Goal: Transaction & Acquisition: Book appointment/travel/reservation

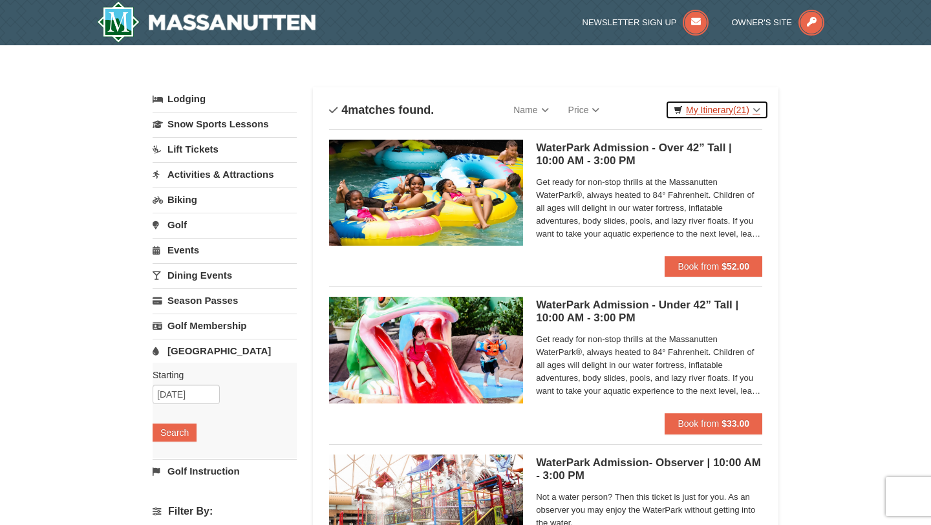
click at [724, 108] on link "My Itinerary (21)" at bounding box center [716, 109] width 103 height 19
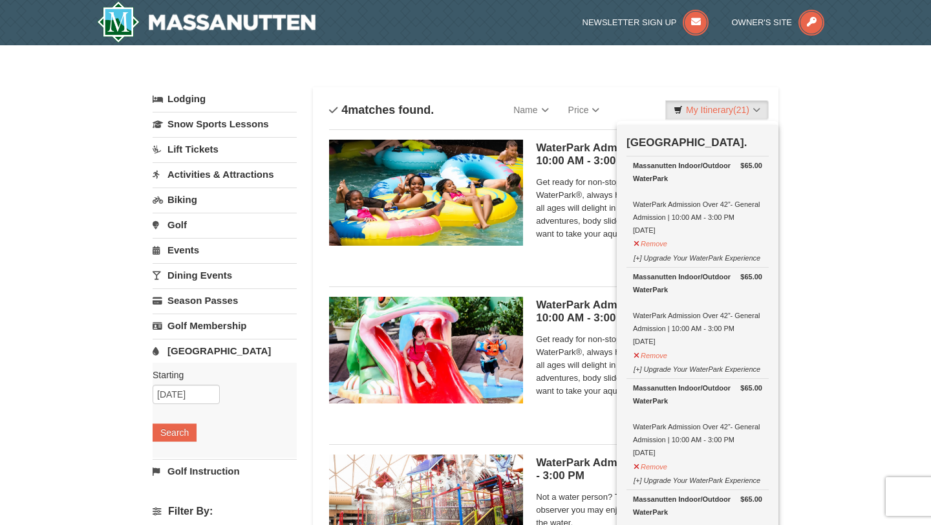
click at [859, 154] on div "× Categories List Filter My Itinerary (21) Check Out Now Water Park Pass. $65.0…" at bounding box center [465, 419] width 931 height 749
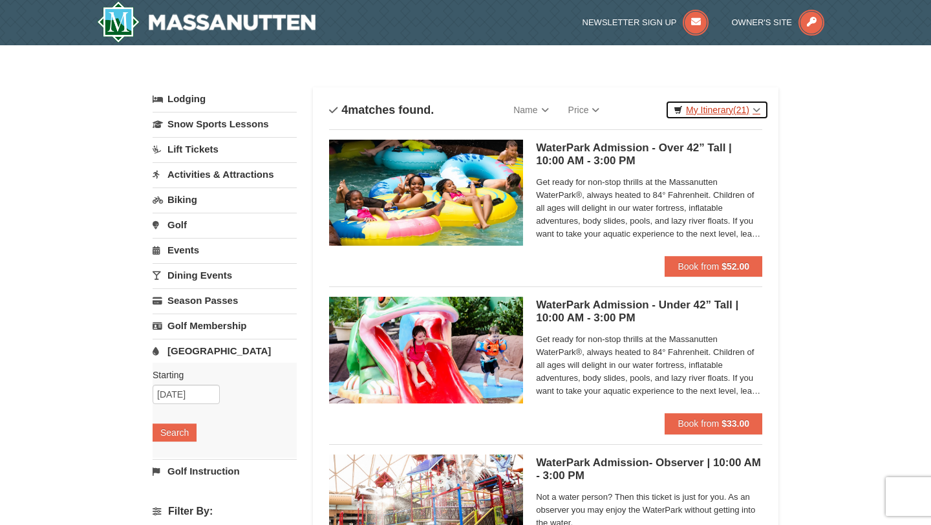
click at [710, 112] on link "My Itinerary (21)" at bounding box center [716, 109] width 103 height 19
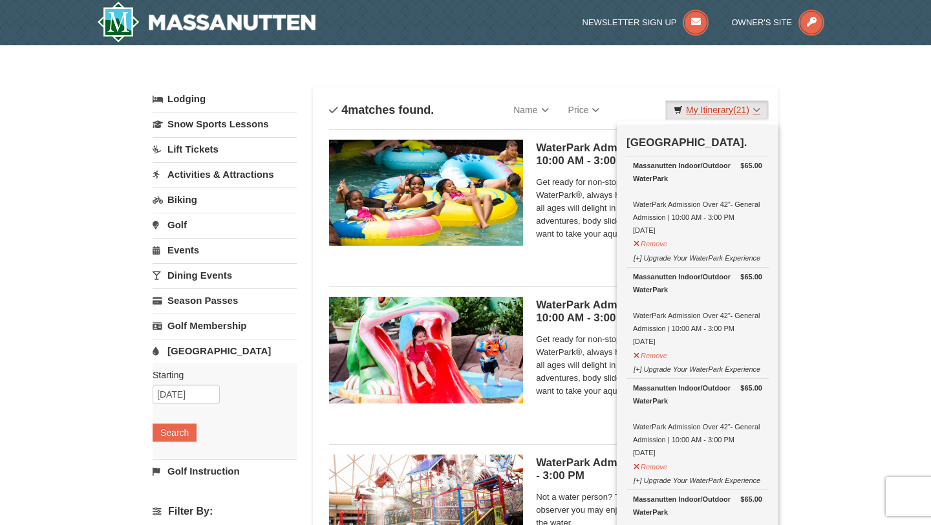
click at [710, 112] on link "My Itinerary (21)" at bounding box center [716, 109] width 103 height 19
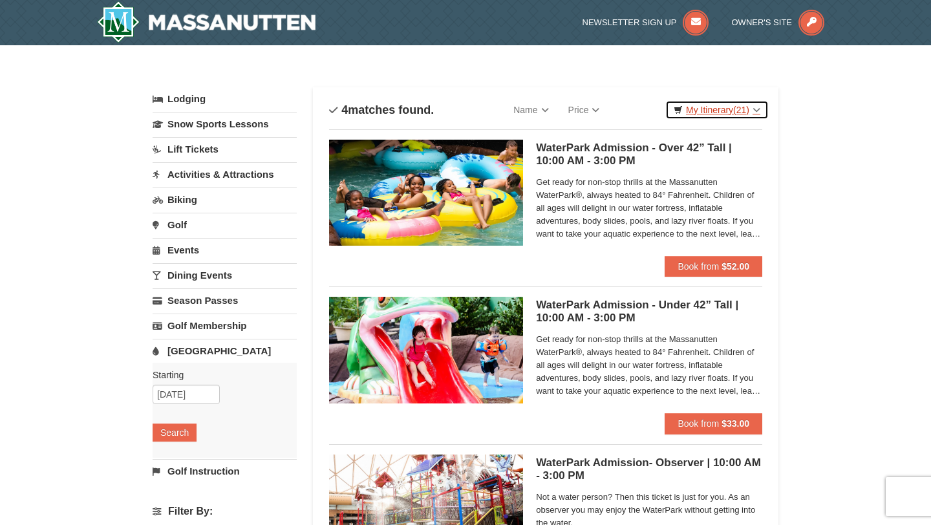
click at [716, 107] on link "My Itinerary (21)" at bounding box center [716, 109] width 103 height 19
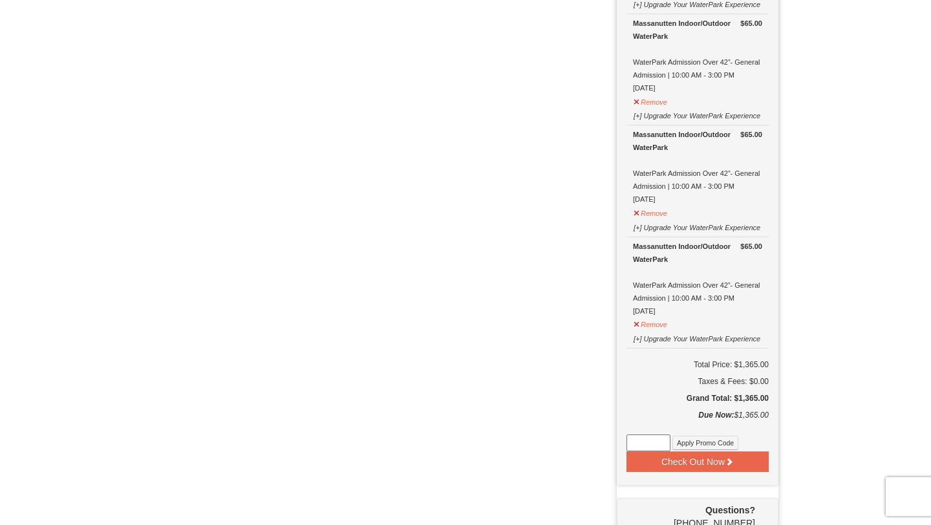
scroll to position [2170, 0]
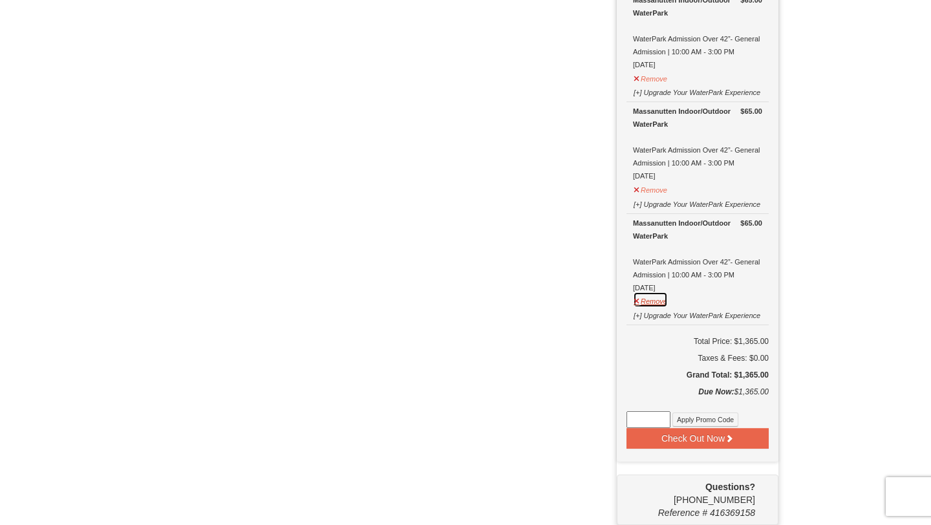
click at [651, 301] on button "Remove" at bounding box center [650, 300] width 35 height 16
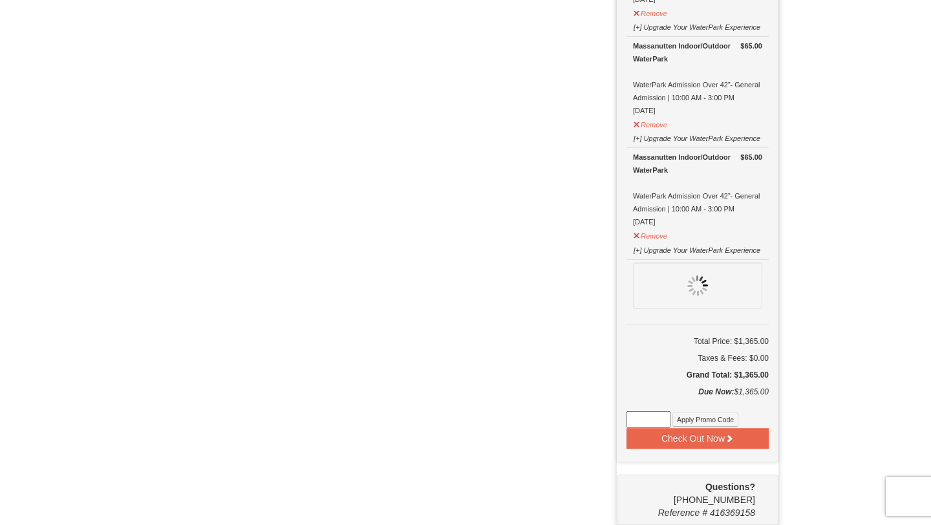
scroll to position [2059, 0]
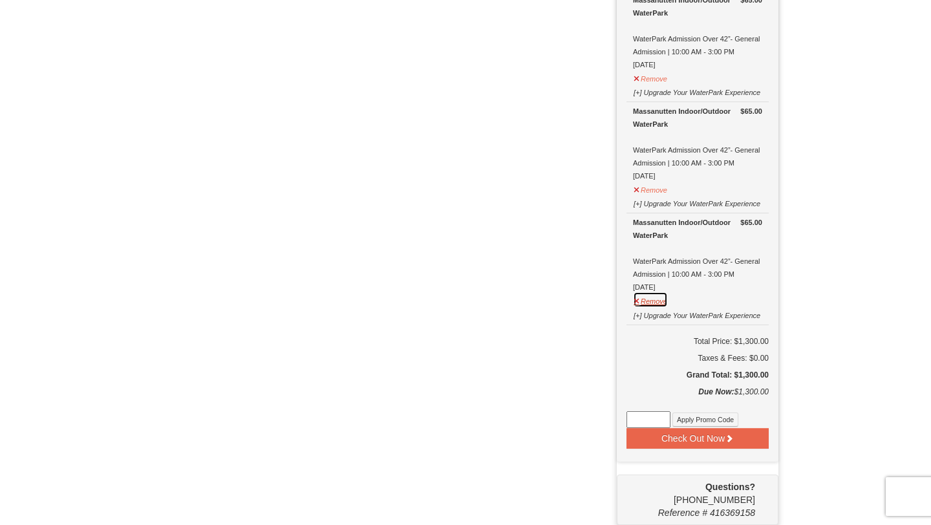
click at [652, 297] on button "Remove" at bounding box center [650, 300] width 35 height 16
click at [652, 304] on button "Remove" at bounding box center [650, 300] width 35 height 16
click at [654, 300] on button "Remove" at bounding box center [650, 300] width 35 height 16
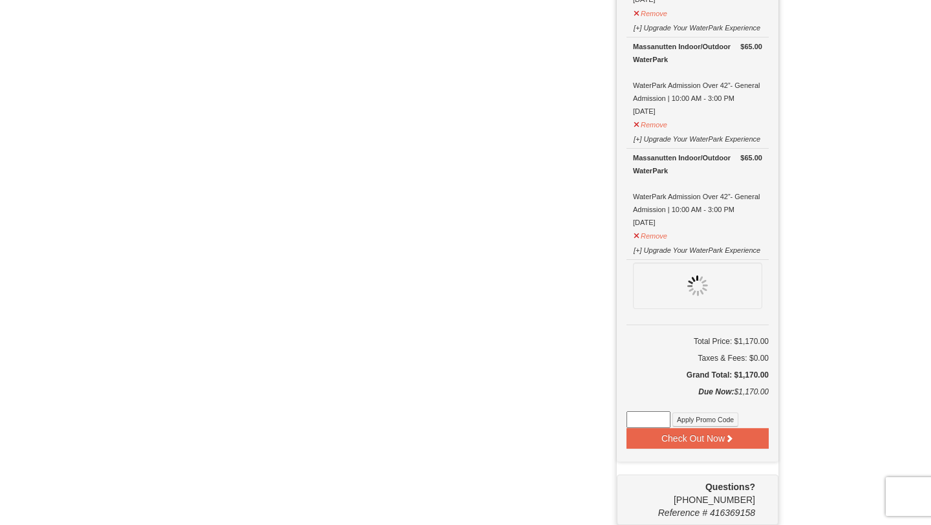
scroll to position [1725, 0]
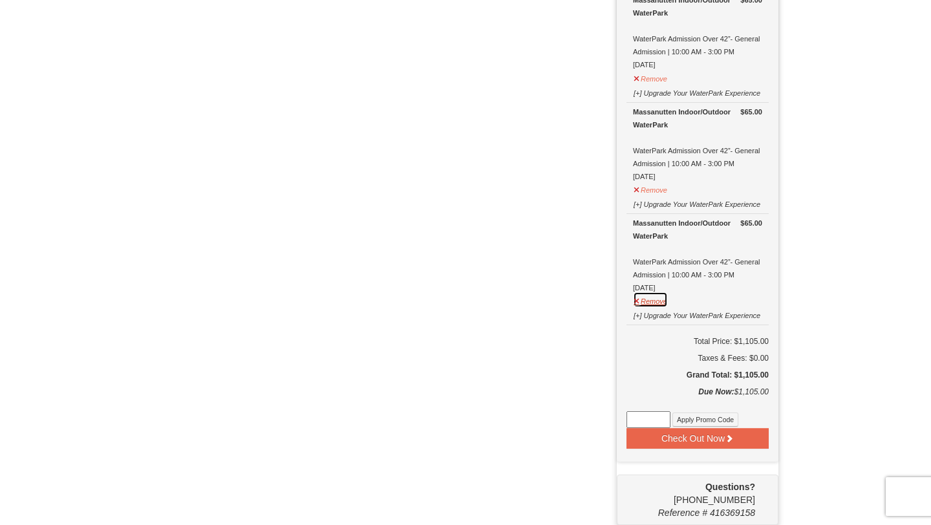
click at [650, 297] on button "Remove" at bounding box center [650, 300] width 35 height 16
click at [652, 301] on button "Remove" at bounding box center [650, 300] width 35 height 16
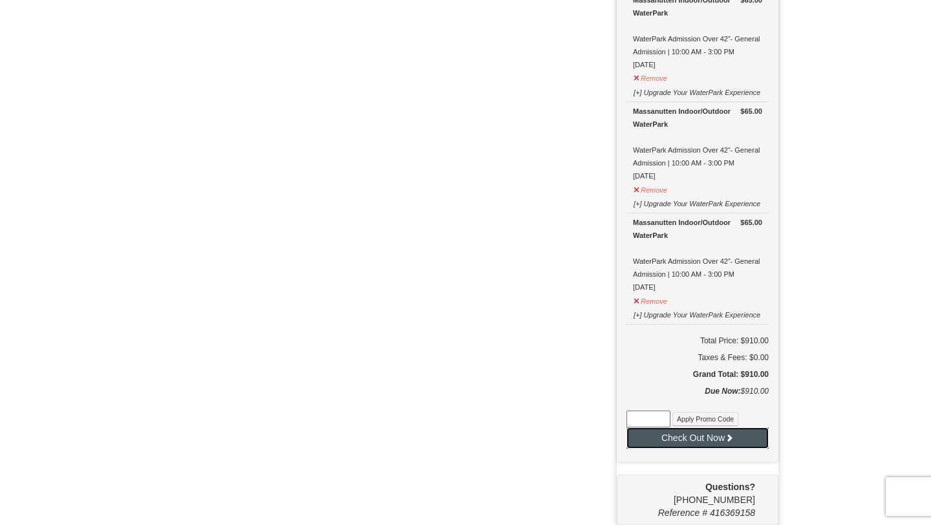
click at [712, 439] on button "Check Out Now" at bounding box center [697, 437] width 142 height 21
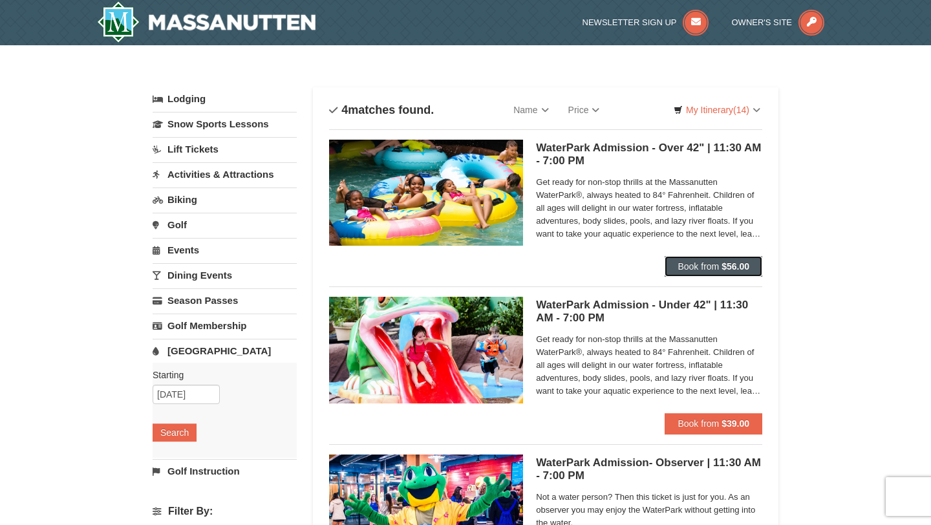
click at [728, 270] on strong "$56.00" at bounding box center [735, 266] width 28 height 10
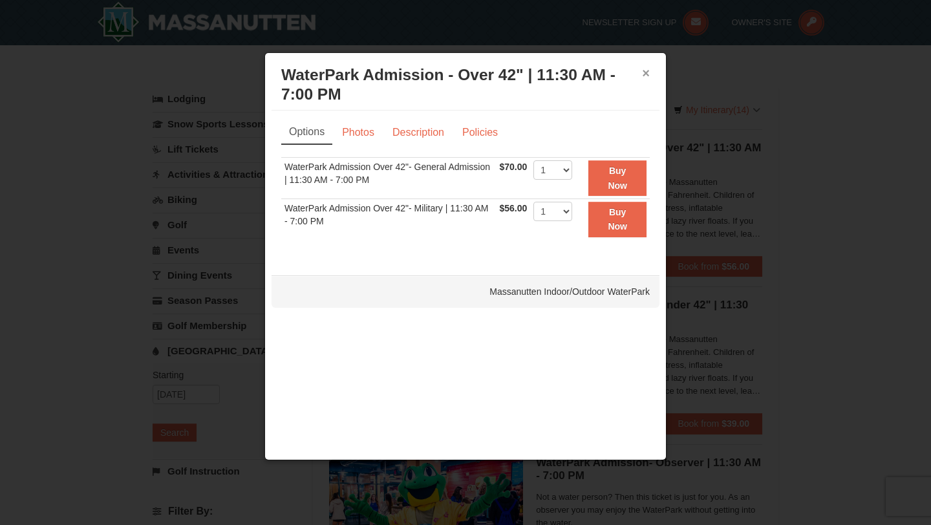
click at [649, 75] on button "×" at bounding box center [646, 73] width 8 height 13
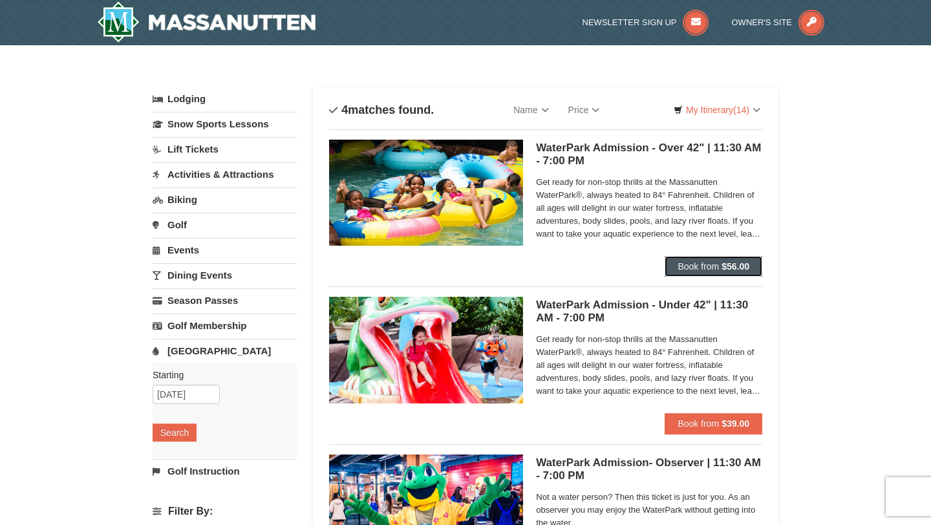
click at [716, 268] on span "Book from" at bounding box center [698, 266] width 41 height 10
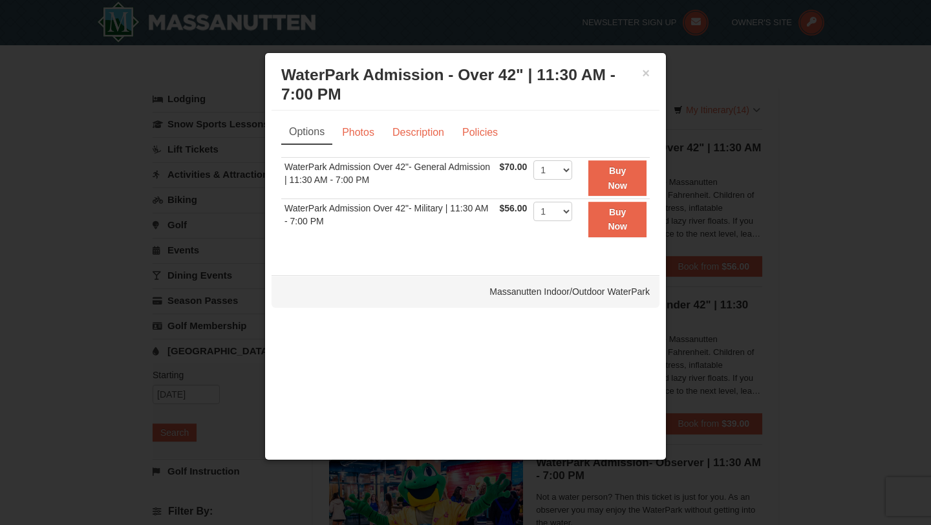
click at [641, 71] on h3 "WaterPark Admission - Over 42" | 11:30 AM - 7:00 PM Massanutten Indoor/Outdoor …" at bounding box center [465, 84] width 368 height 39
click at [648, 73] on button "×" at bounding box center [646, 73] width 8 height 13
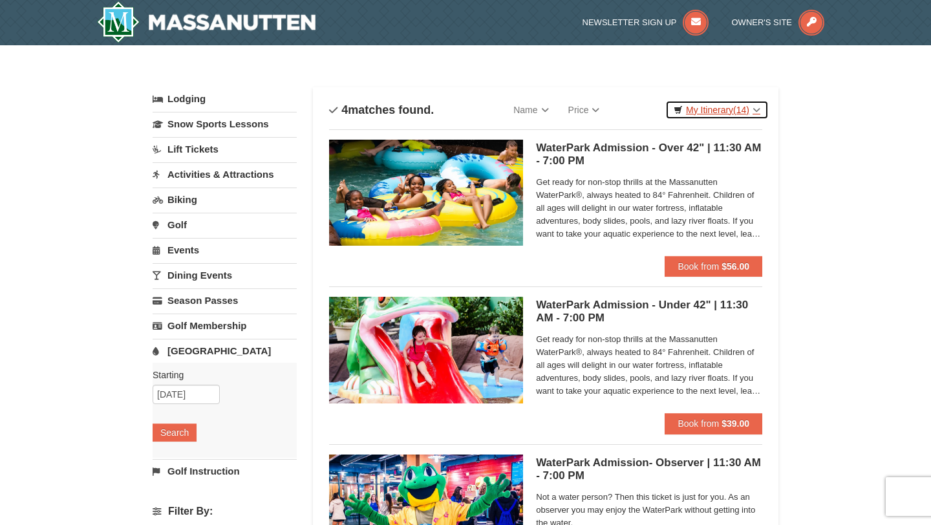
click at [719, 111] on link "My Itinerary (14)" at bounding box center [716, 109] width 103 height 19
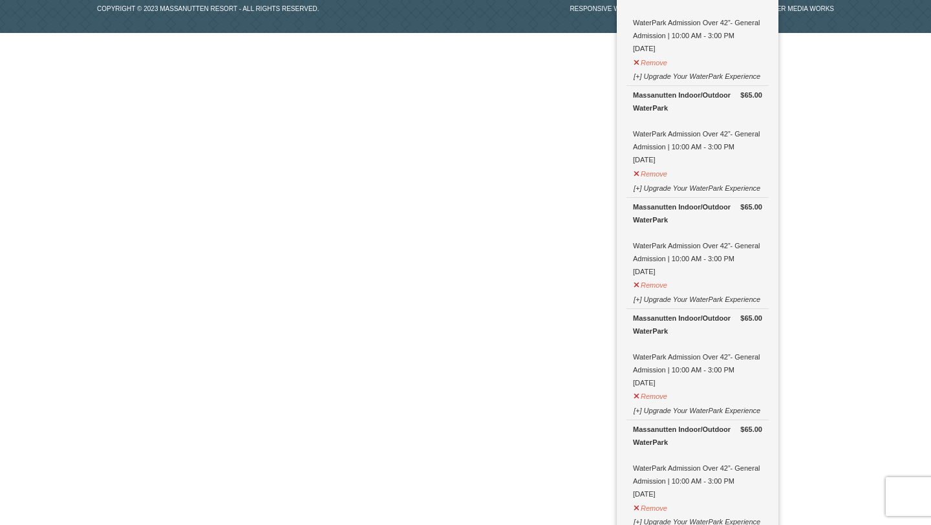
scroll to position [1391, 0]
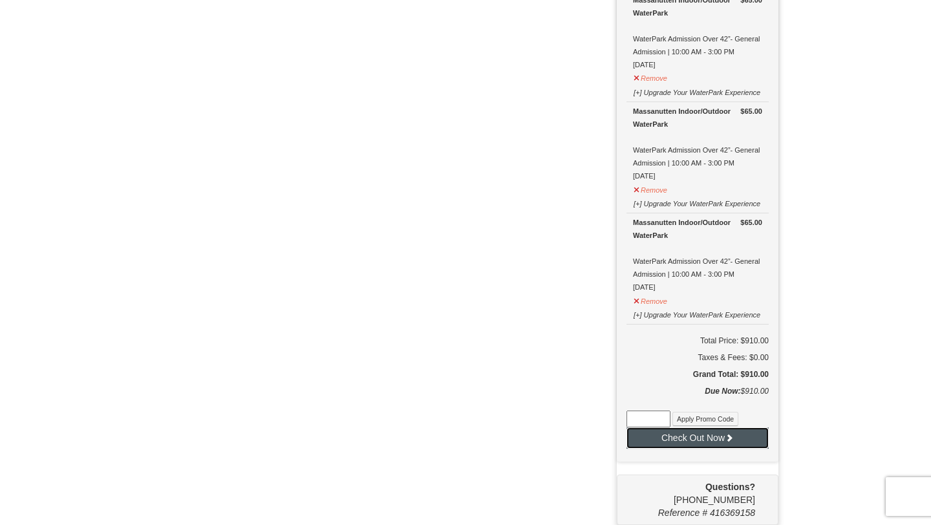
click at [712, 438] on button "Check Out Now" at bounding box center [697, 437] width 142 height 21
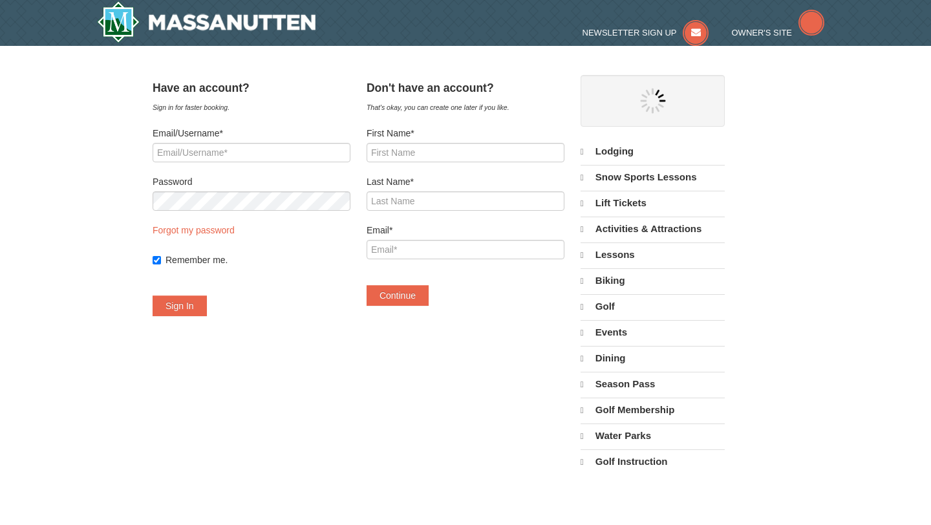
select select "10"
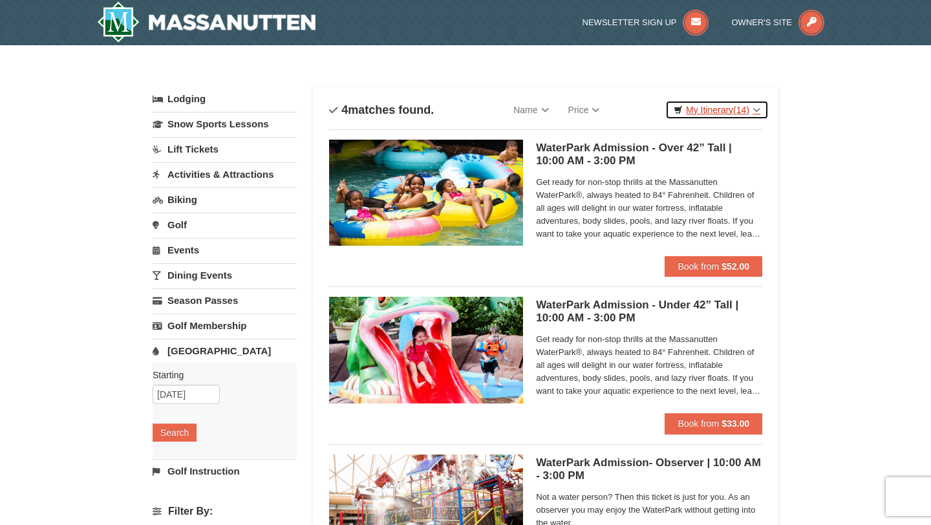
click at [716, 112] on link "My Itinerary (14)" at bounding box center [716, 109] width 103 height 19
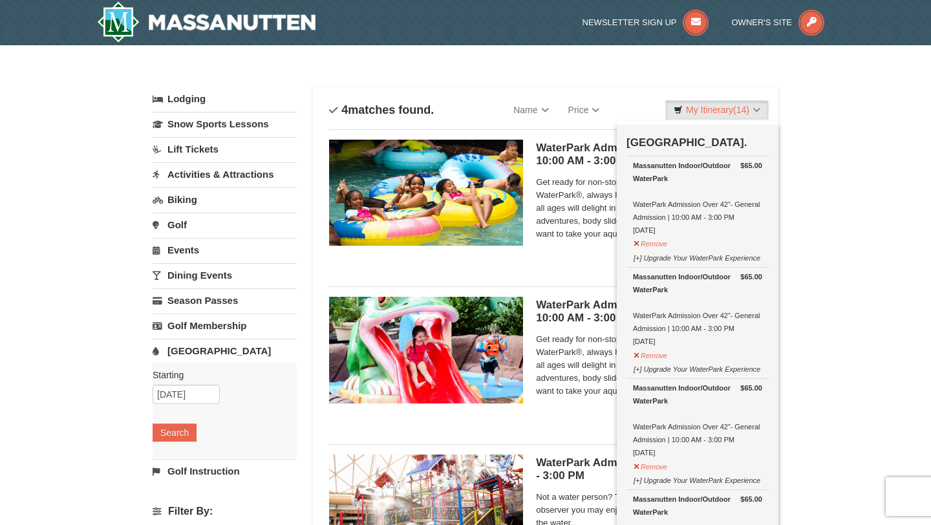
click at [853, 138] on div "× Categories List Filter My Itinerary (14) Check Out Now [GEOGRAPHIC_DATA]. $65…" at bounding box center [465, 419] width 931 height 749
